Goal: Task Accomplishment & Management: Manage account settings

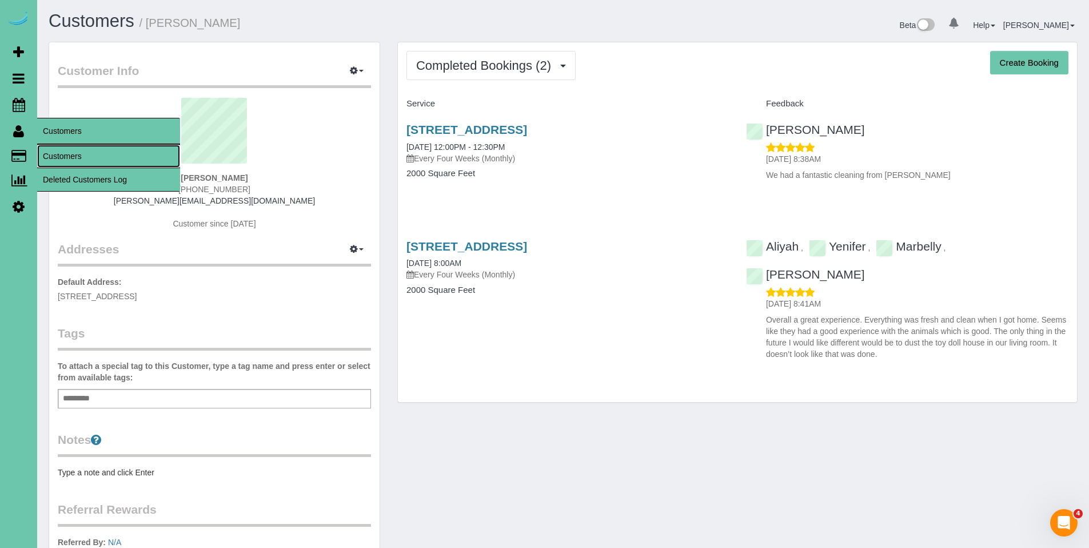
click at [61, 160] on link "Customers" at bounding box center [108, 156] width 143 height 23
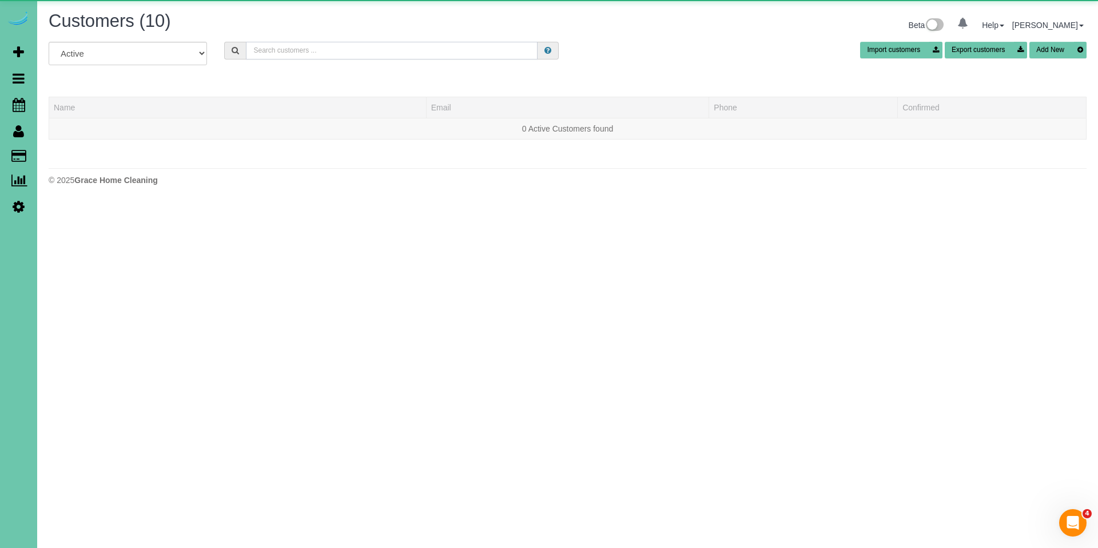
click at [356, 55] on input "text" at bounding box center [392, 51] width 292 height 18
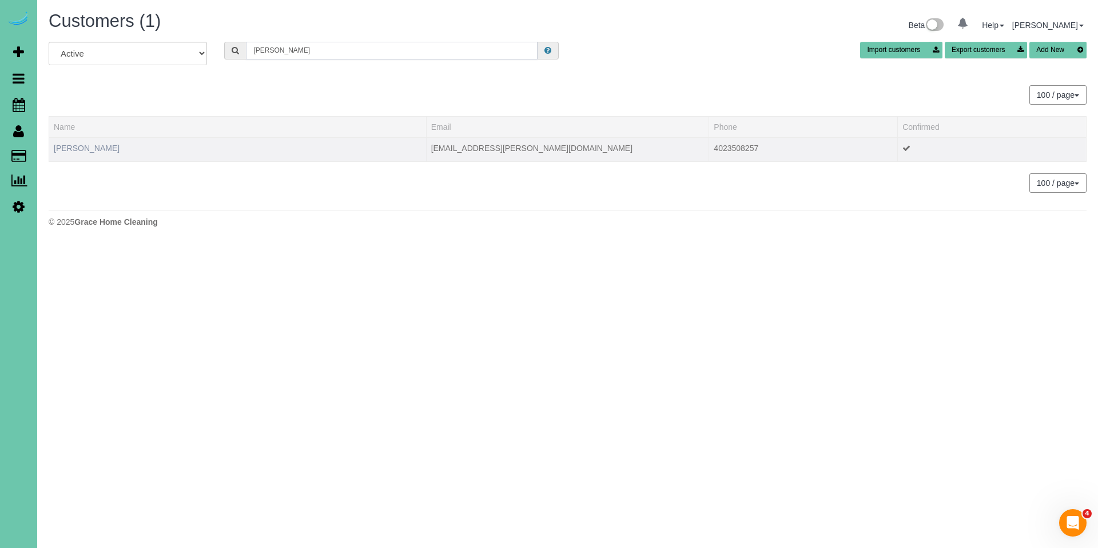
type input "[PERSON_NAME]"
click at [97, 148] on link "[PERSON_NAME]" at bounding box center [87, 147] width 66 height 9
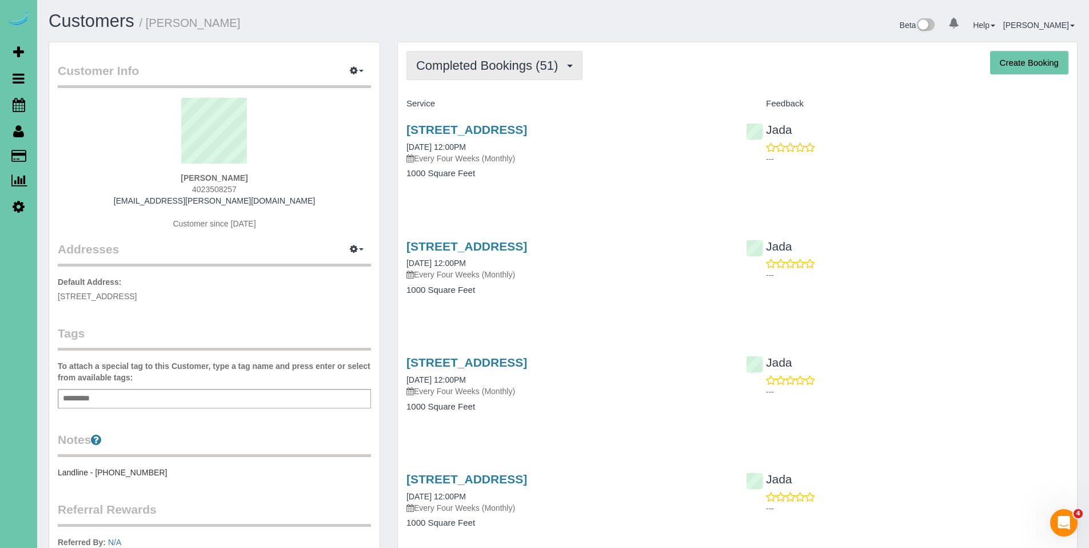
click at [472, 66] on span "Completed Bookings (51)" at bounding box center [489, 65] width 147 height 14
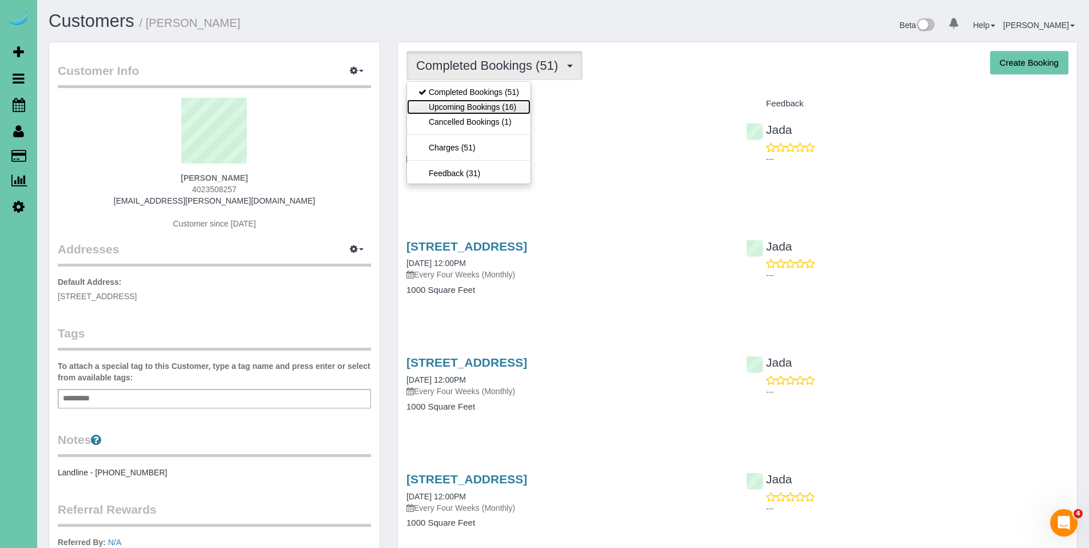
click at [461, 102] on link "Upcoming Bookings (16)" at bounding box center [468, 106] width 123 height 15
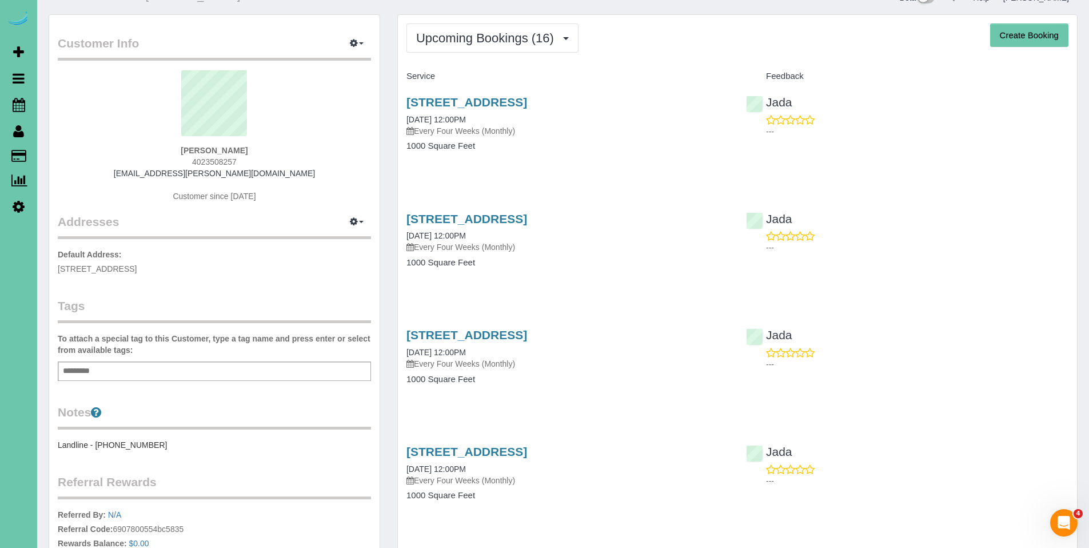
scroll to position [46, 0]
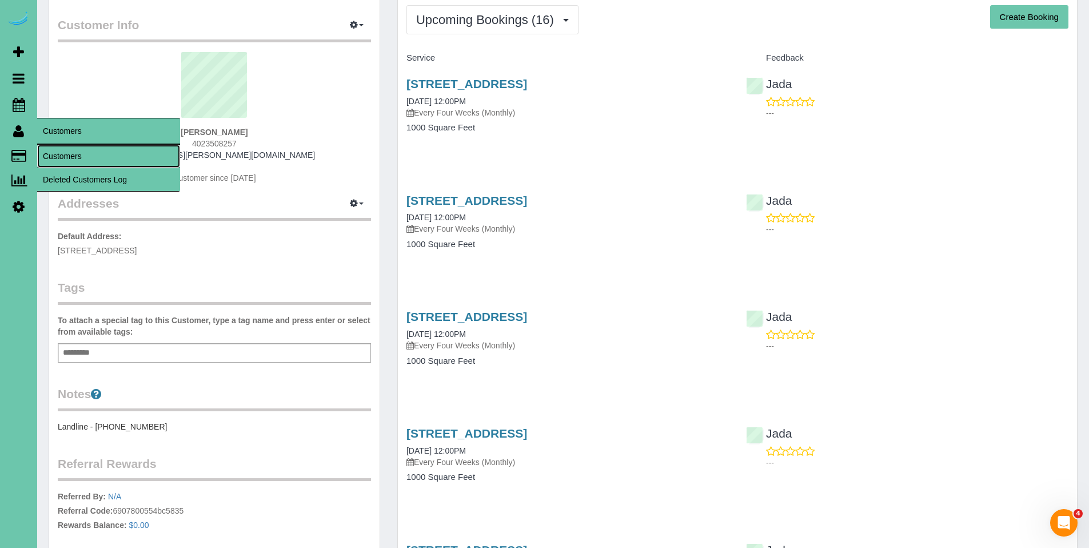
click at [80, 154] on link "Customers" at bounding box center [108, 156] width 143 height 23
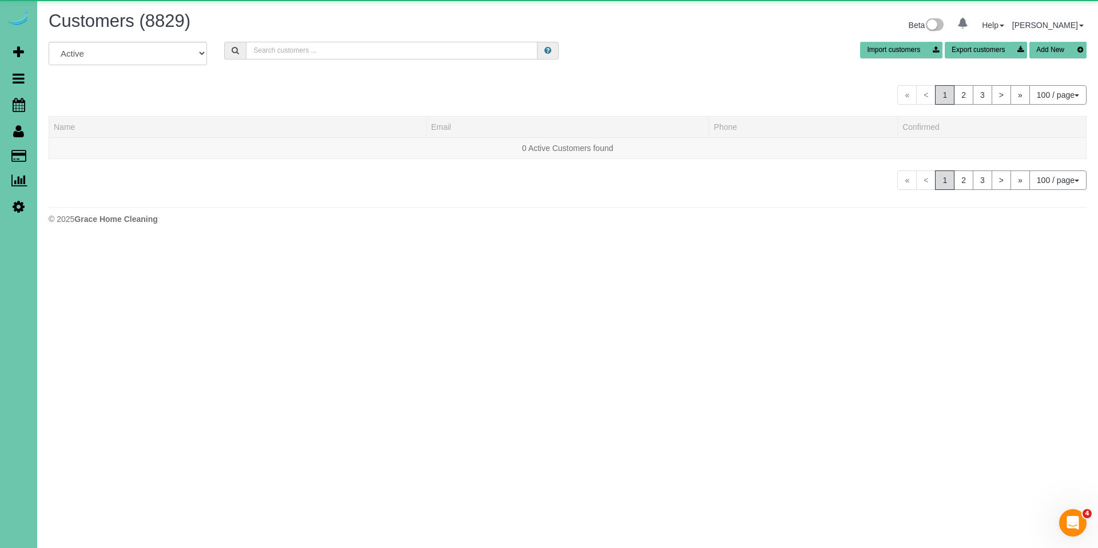
click at [328, 44] on input "text" at bounding box center [392, 51] width 292 height 18
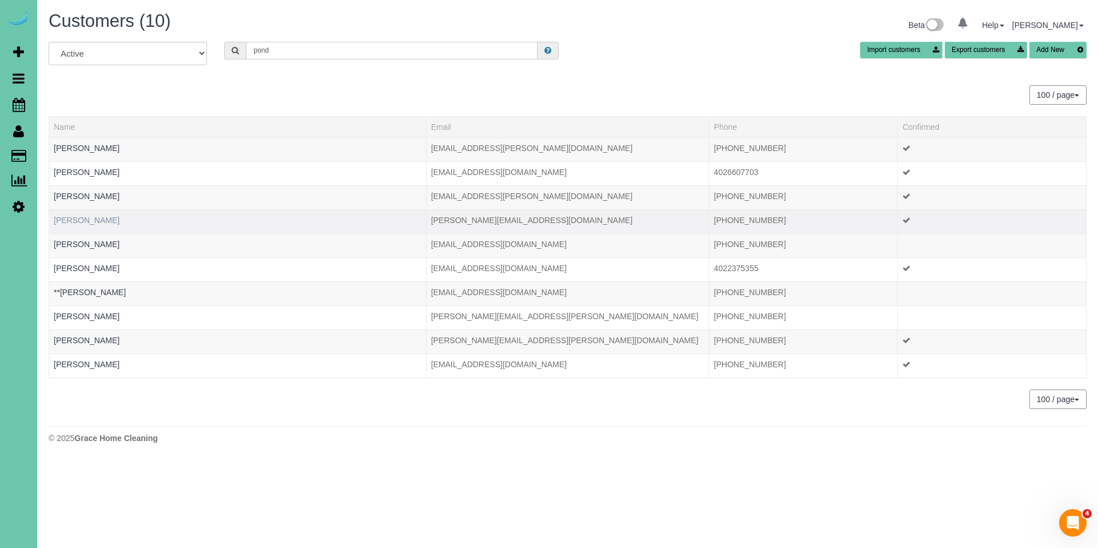
type input "pond"
click at [77, 216] on link "[PERSON_NAME]" at bounding box center [87, 220] width 66 height 9
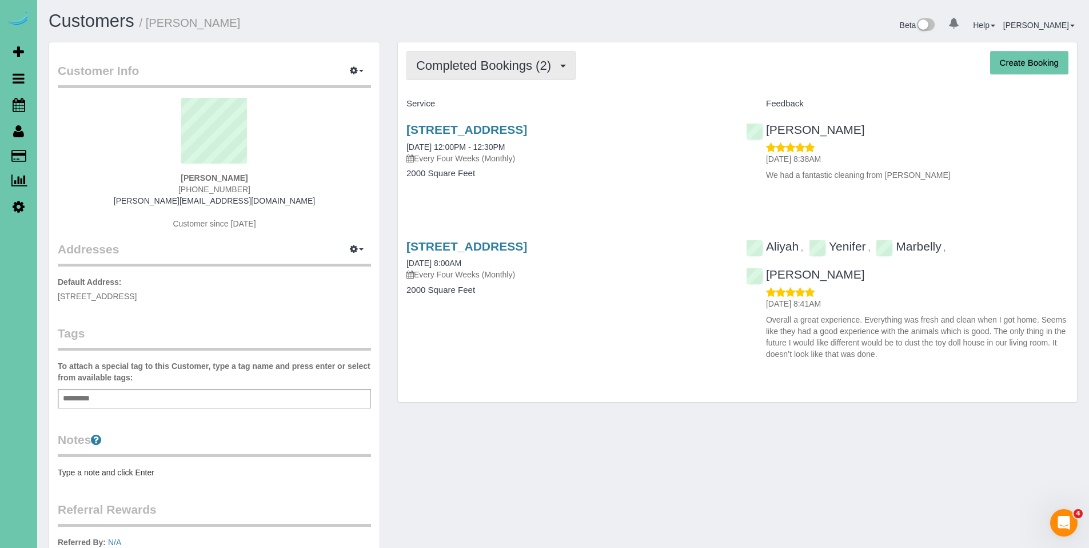
click at [476, 63] on span "Completed Bookings (2)" at bounding box center [486, 65] width 141 height 14
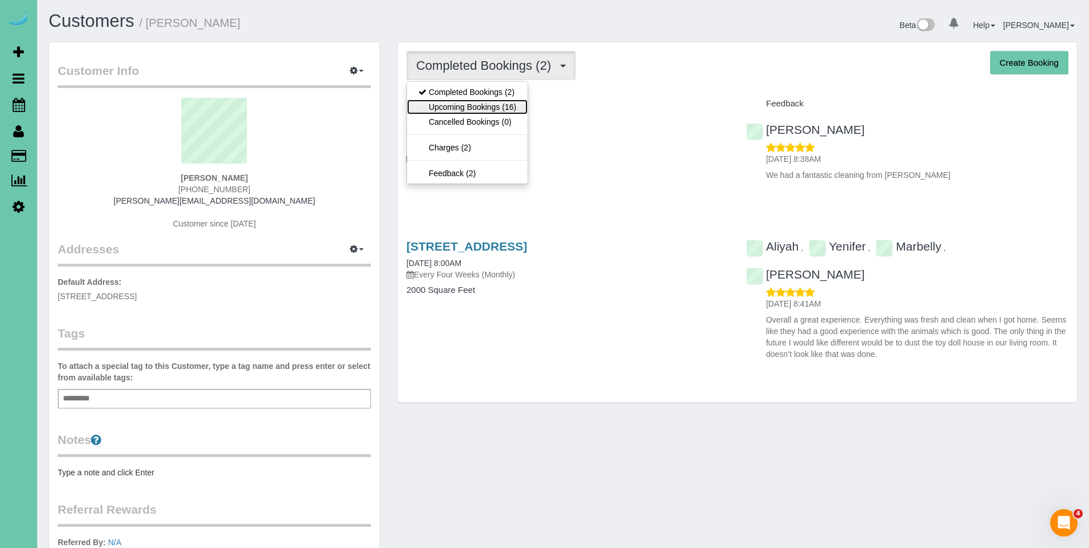
click at [465, 111] on link "Upcoming Bookings (16)" at bounding box center [467, 106] width 121 height 15
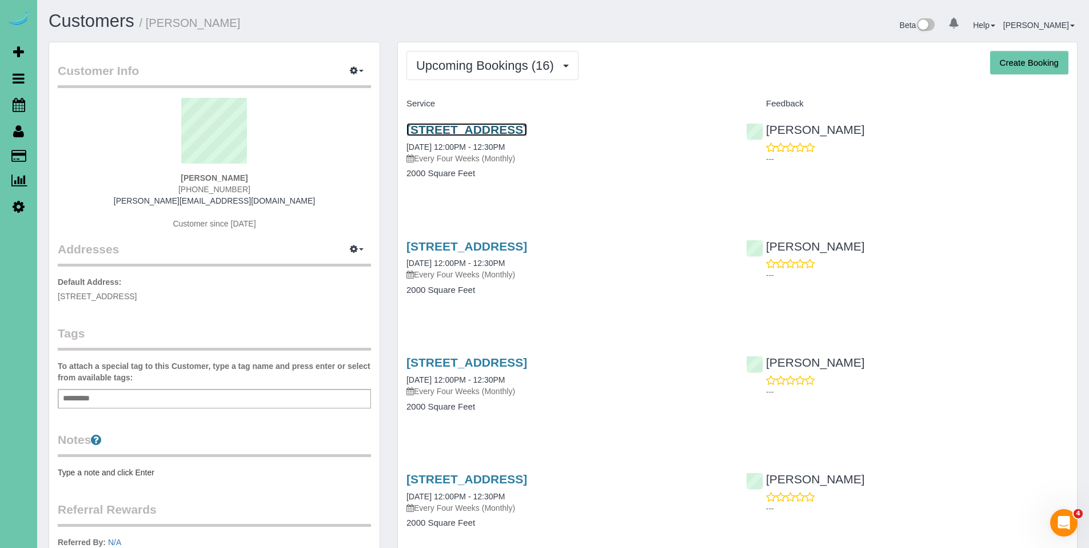
click at [465, 133] on link "[STREET_ADDRESS]" at bounding box center [466, 129] width 121 height 13
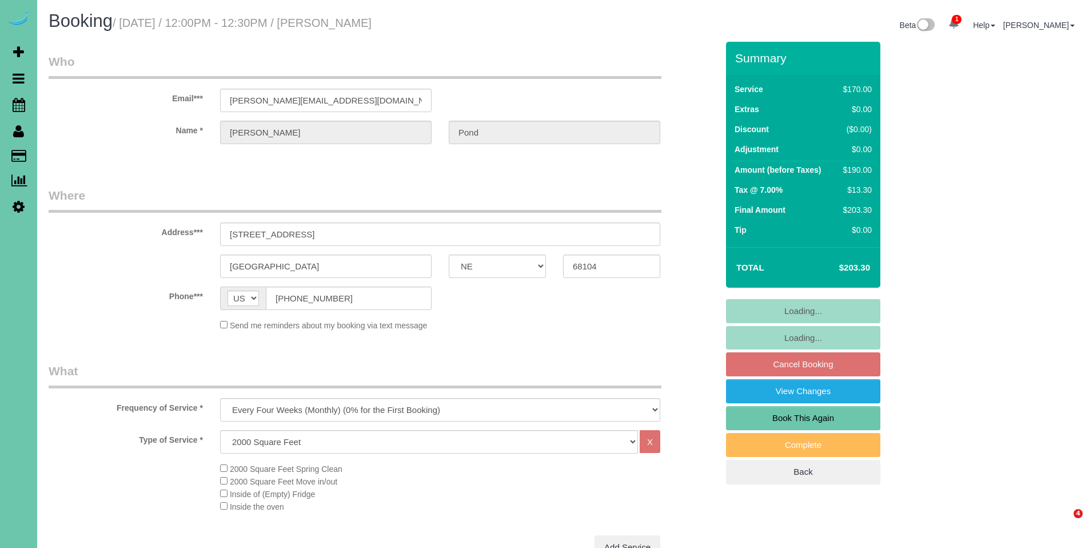
select select "NE"
select select "number:37"
select select "number:42"
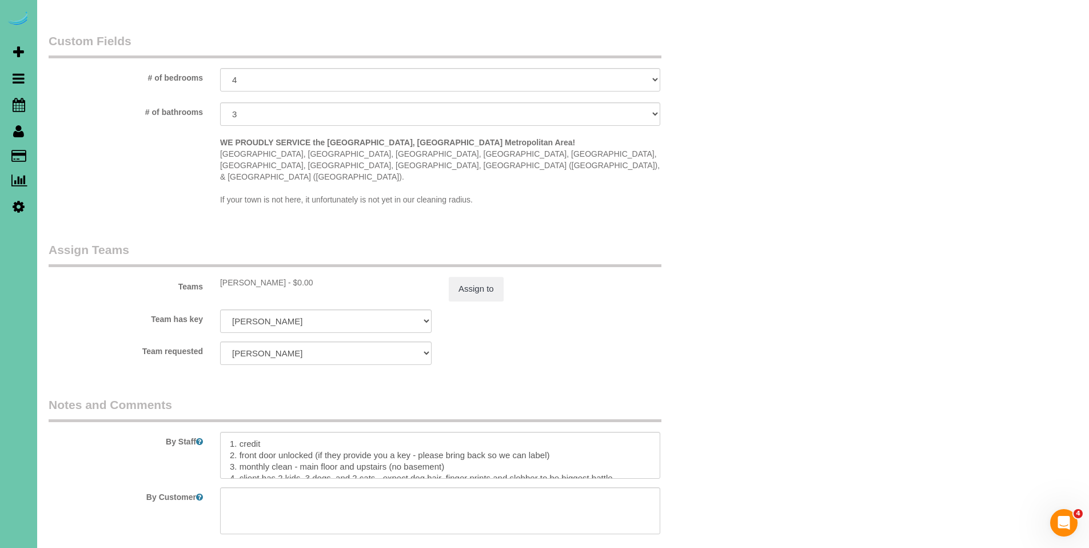
scroll to position [1042, 0]
drag, startPoint x: 563, startPoint y: 428, endPoint x: 236, endPoint y: 431, distance: 326.5
click at [236, 431] on textarea at bounding box center [440, 453] width 440 height 47
click at [237, 430] on textarea at bounding box center [440, 453] width 440 height 47
type textarea "1. credit 2. Key#49 3. monthly clean - main floor and upstairs (no basement) 4.…"
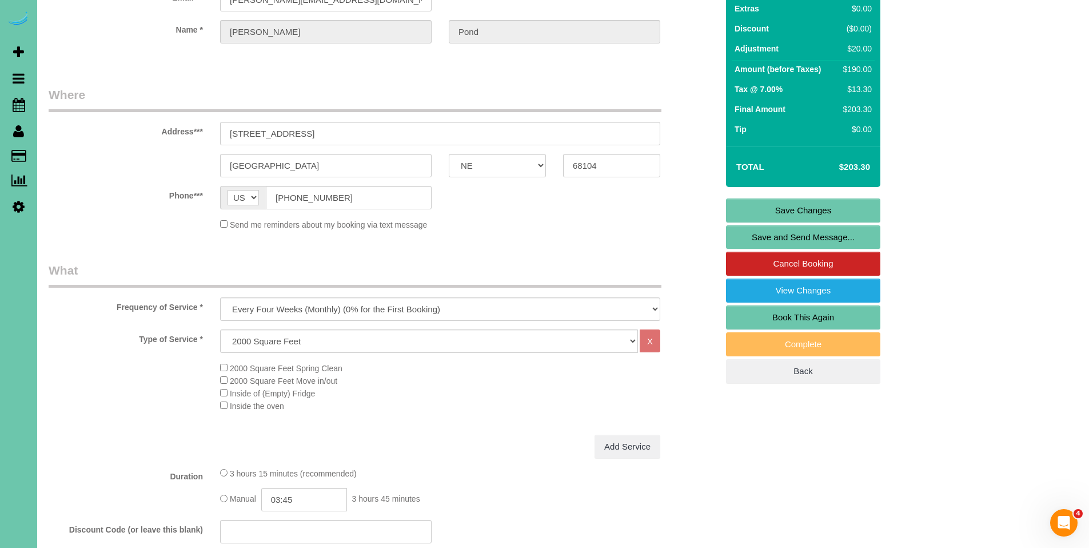
scroll to position [0, 0]
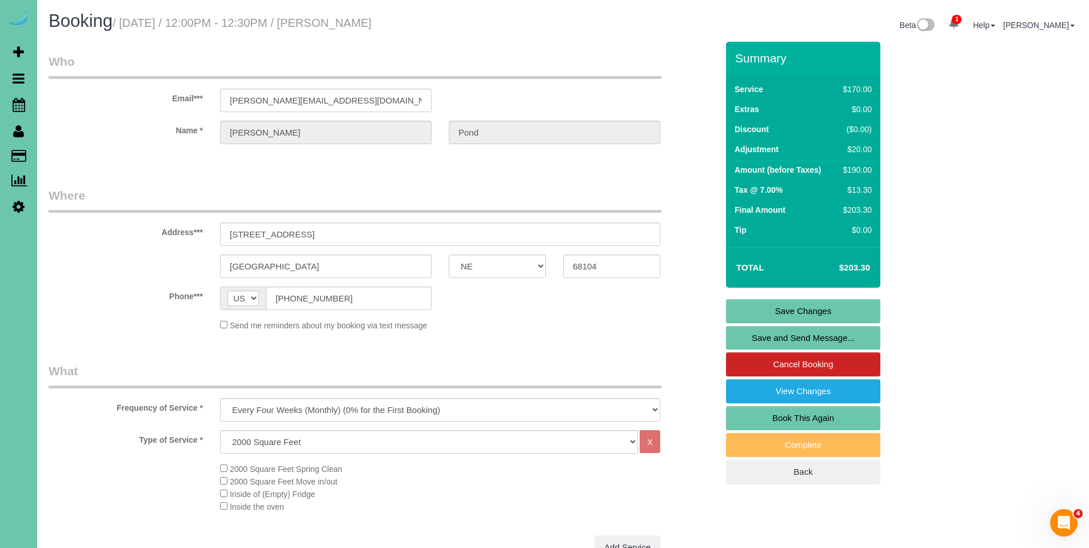
click at [804, 304] on link "Save Changes" at bounding box center [803, 311] width 154 height 24
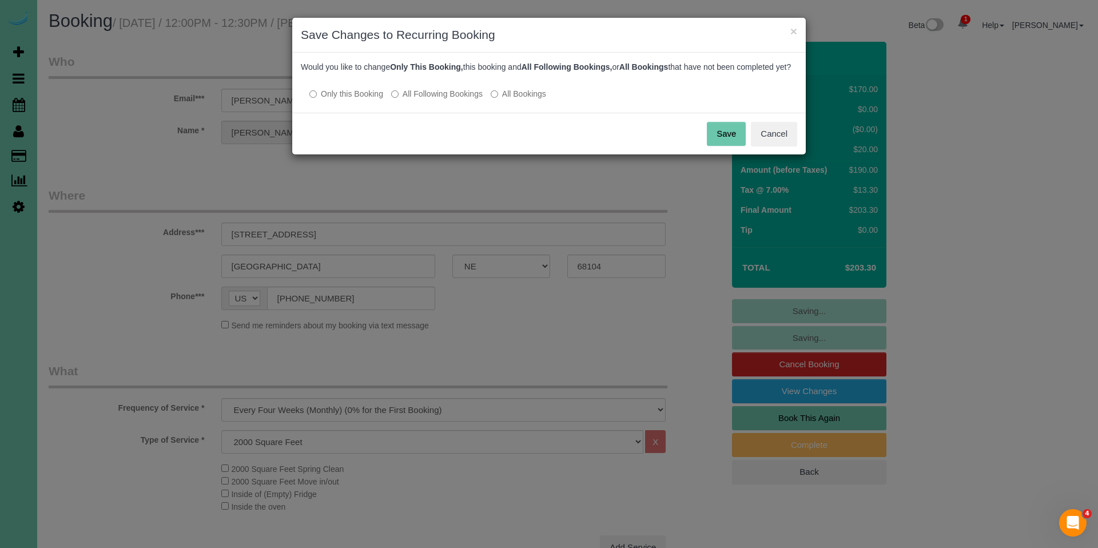
click at [422, 99] on label "All Following Bookings" at bounding box center [436, 93] width 91 height 11
click at [709, 143] on button "Save" at bounding box center [726, 134] width 39 height 24
